Goal: Transaction & Acquisition: Subscribe to service/newsletter

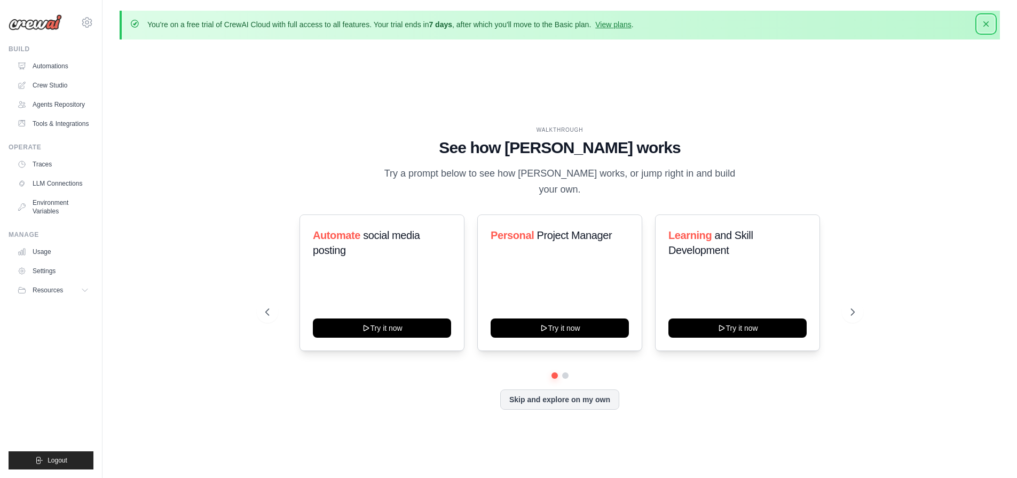
click at [991, 25] on icon "button" at bounding box center [986, 24] width 11 height 11
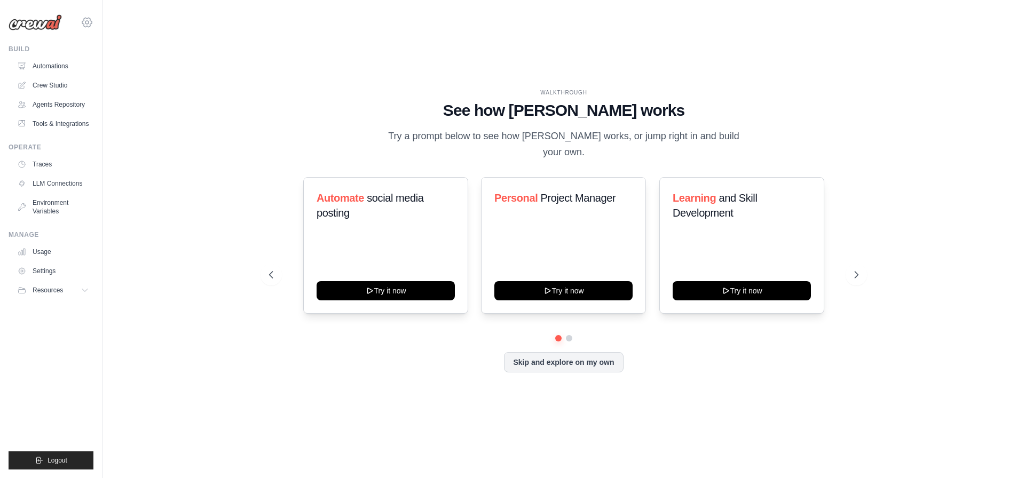
click at [85, 19] on icon at bounding box center [87, 22] width 13 height 13
click at [122, 64] on span "Settings" at bounding box center [133, 66] width 84 height 11
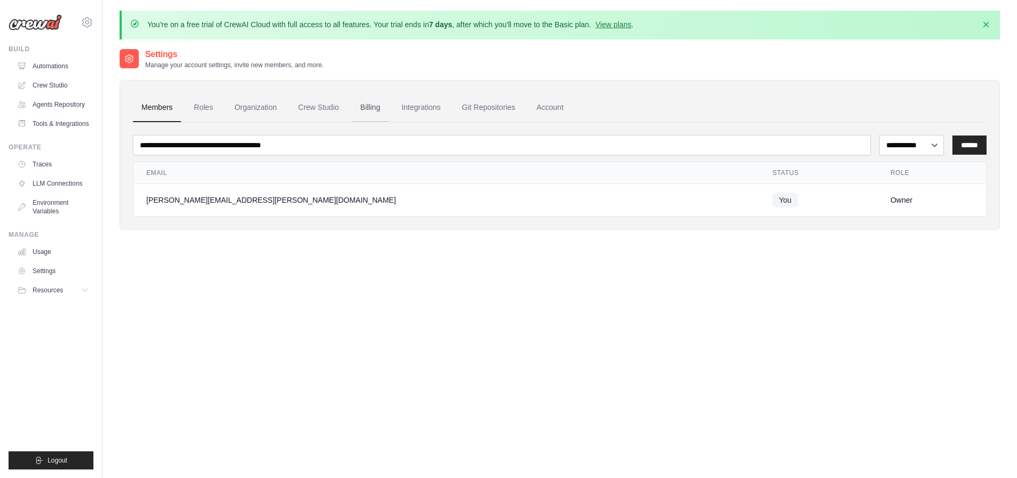
click at [367, 95] on link "Billing" at bounding box center [370, 107] width 37 height 29
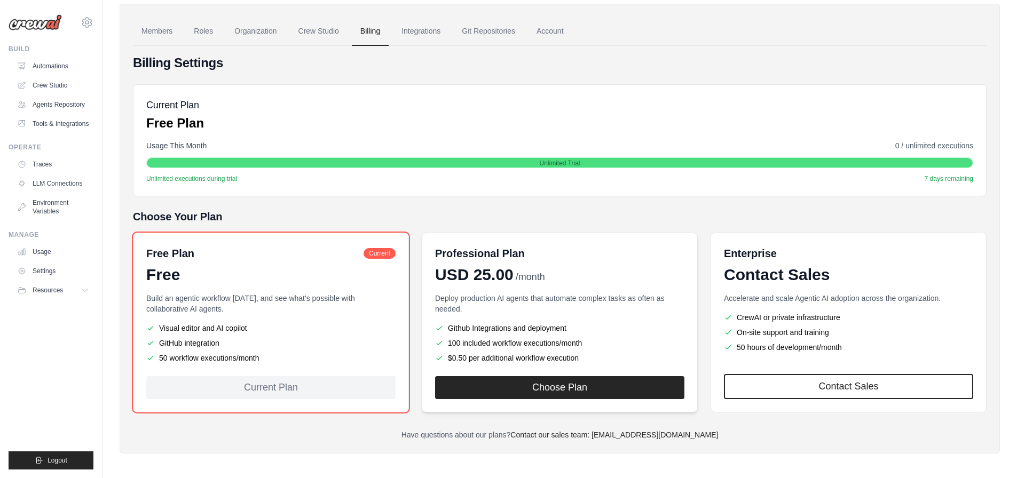
scroll to position [79, 0]
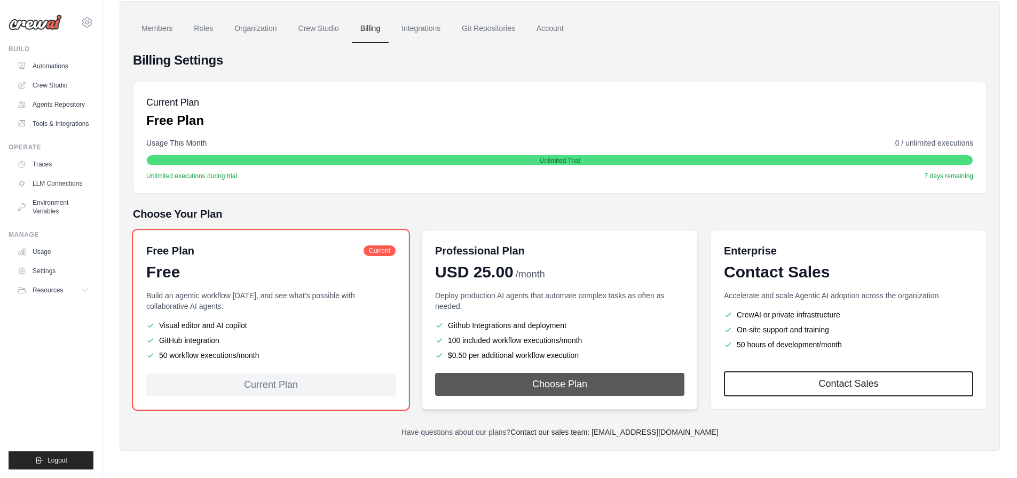
click at [506, 380] on button "Choose Plan" at bounding box center [559, 384] width 249 height 23
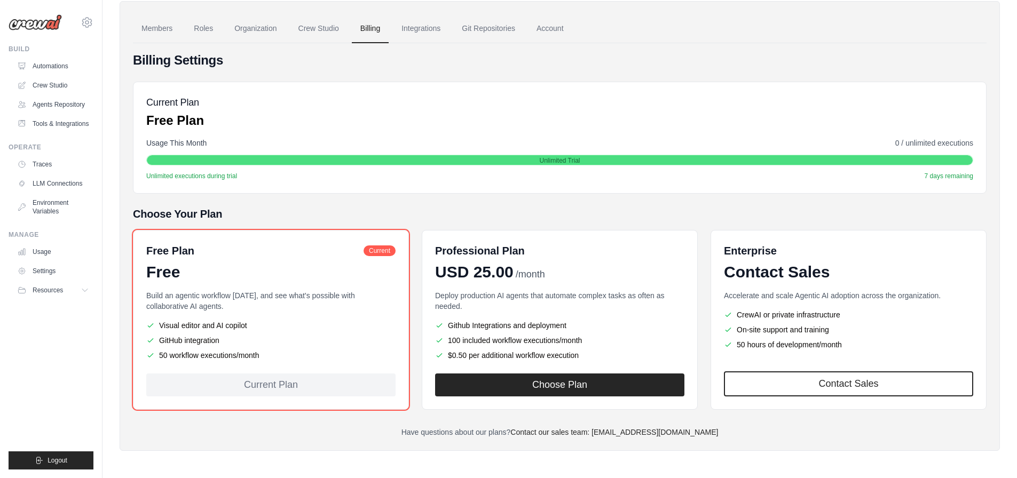
scroll to position [70, 0]
